Goal: Navigation & Orientation: Find specific page/section

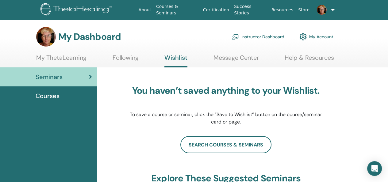
click at [273, 35] on link "Instructor Dashboard" at bounding box center [257, 36] width 53 height 13
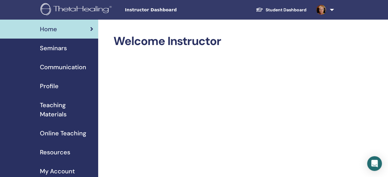
click at [48, 113] on span "Teaching Materials" at bounding box center [66, 110] width 53 height 18
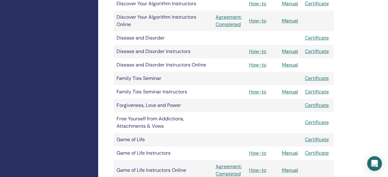
scroll to position [490, 0]
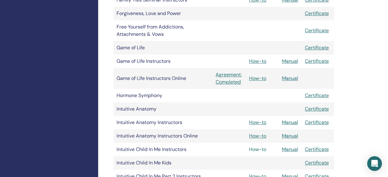
click at [256, 150] on link "How-to" at bounding box center [257, 149] width 17 height 6
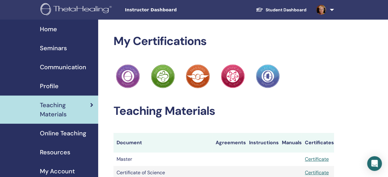
click at [277, 9] on link "Student Dashboard" at bounding box center [281, 9] width 60 height 11
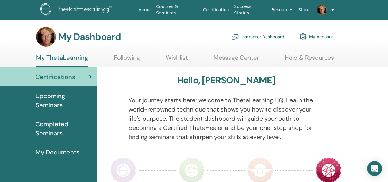
click at [77, 8] on img at bounding box center [76, 10] width 73 height 14
